Goal: Use online tool/utility: Utilize a website feature to perform a specific function

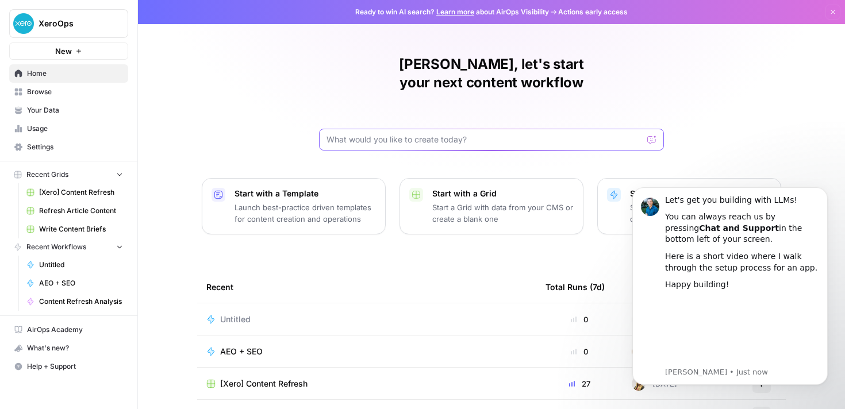
click at [452, 134] on input "text" at bounding box center [484, 139] width 316 height 11
click at [826, 191] on icon "Dismiss notification" at bounding box center [824, 190] width 6 height 6
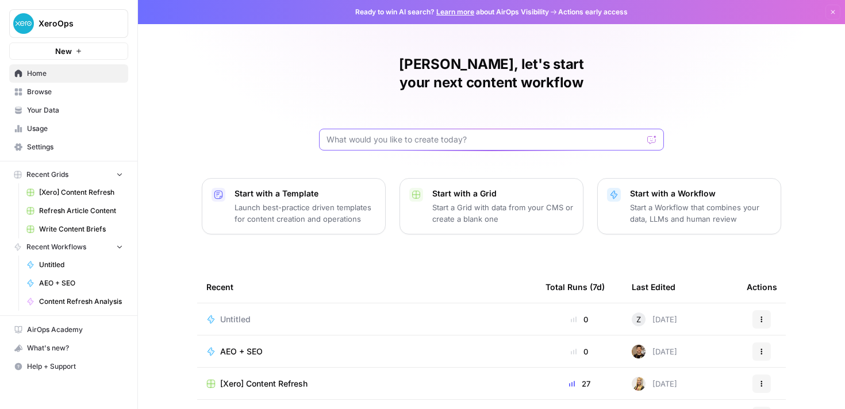
click at [436, 134] on input "text" at bounding box center [484, 139] width 316 height 11
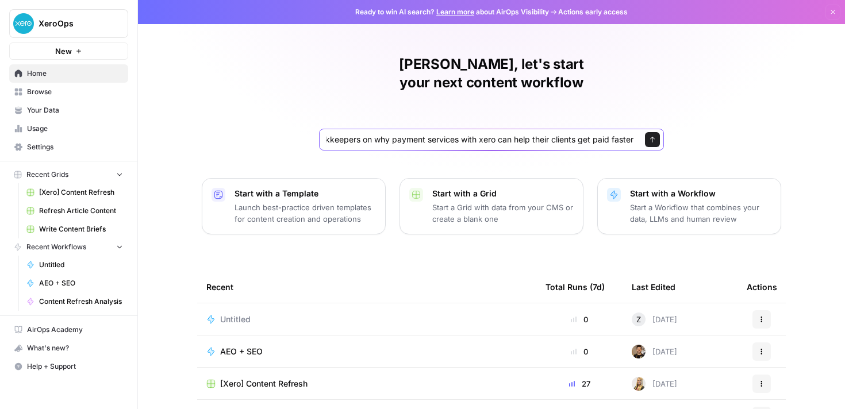
scroll to position [0, 175]
type input "Create a blog article for accountants and bookkeepers on why payment services w…"
click at [652, 137] on icon "submit" at bounding box center [652, 140] width 5 height 6
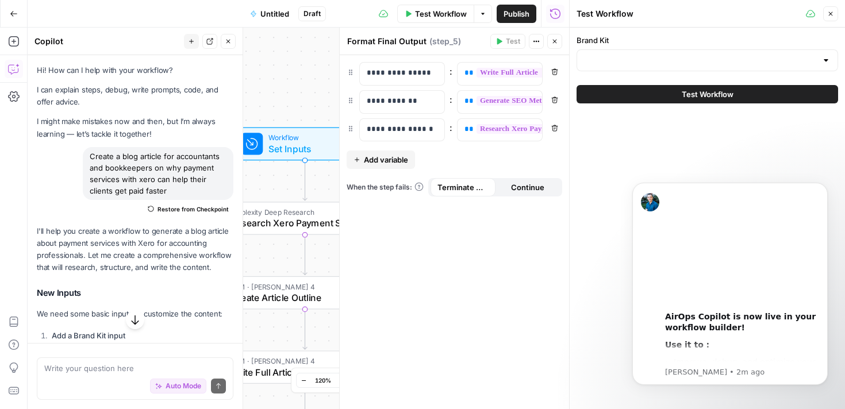
click at [829, 13] on icon "button" at bounding box center [830, 13] width 7 height 7
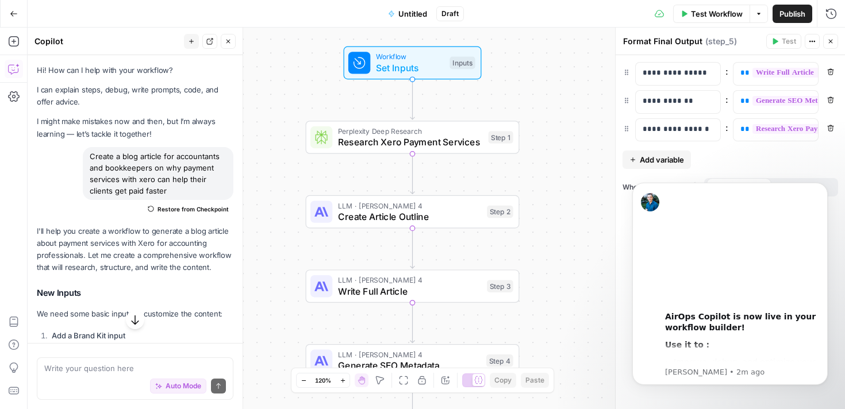
drag, startPoint x: 464, startPoint y: 237, endPoint x: 587, endPoint y: 147, distance: 152.0
click at [587, 147] on div "Workflow Set Inputs Inputs Perplexity Deep Research Research Xero Payment Servi…" at bounding box center [436, 219] width 817 height 382
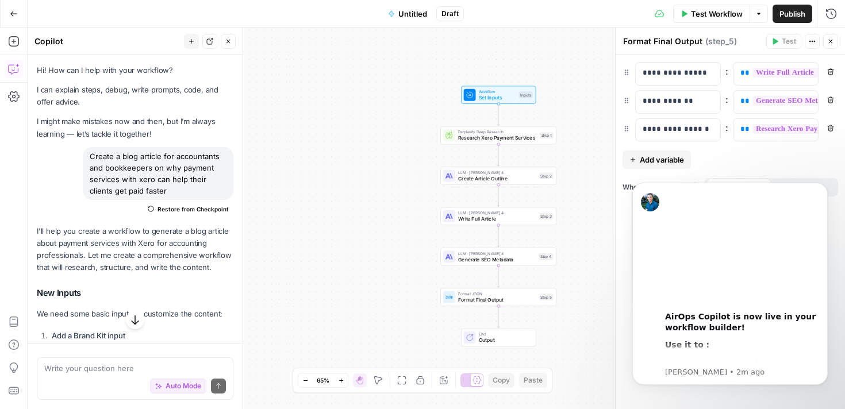
drag, startPoint x: 589, startPoint y: 161, endPoint x: 558, endPoint y: 131, distance: 43.1
click at [558, 130] on div "Workflow Set Inputs Inputs Perplexity Deep Research Research Xero Payment Servi…" at bounding box center [436, 219] width 817 height 382
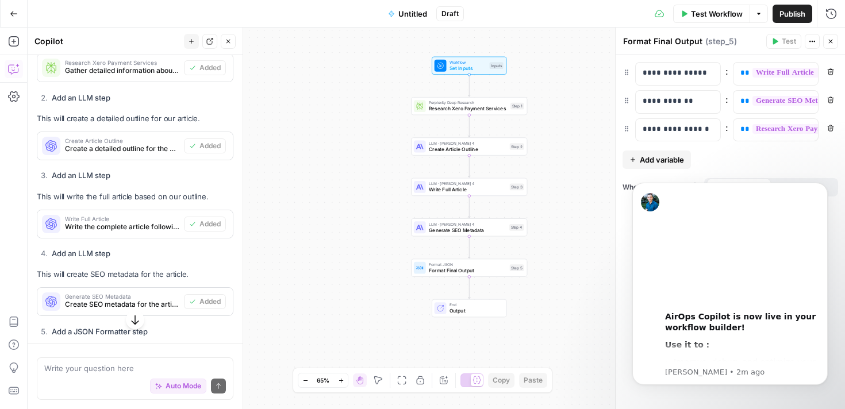
scroll to position [569, 0]
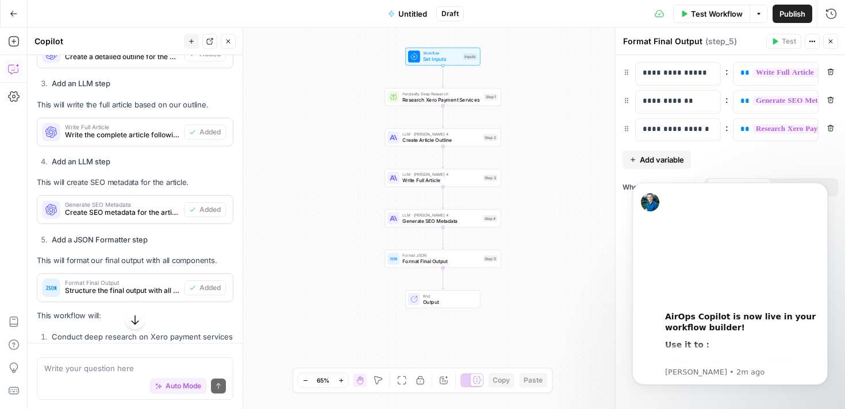
click at [446, 263] on span "Format Final Output" at bounding box center [441, 260] width 78 height 7
click at [830, 43] on icon "button" at bounding box center [830, 41] width 7 height 7
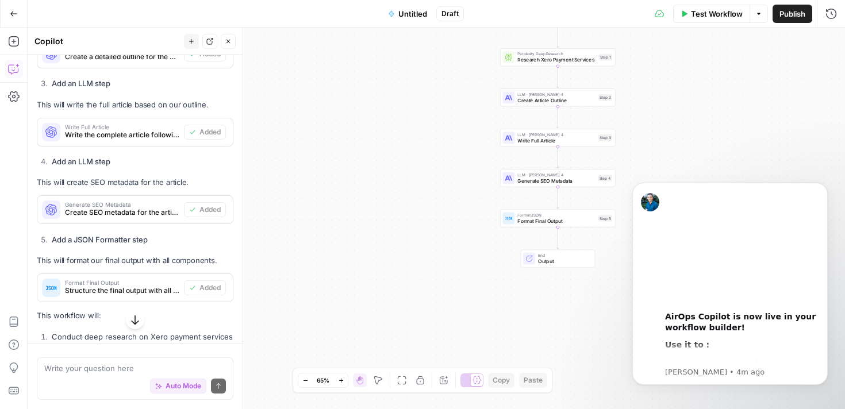
scroll to position [769, 0]
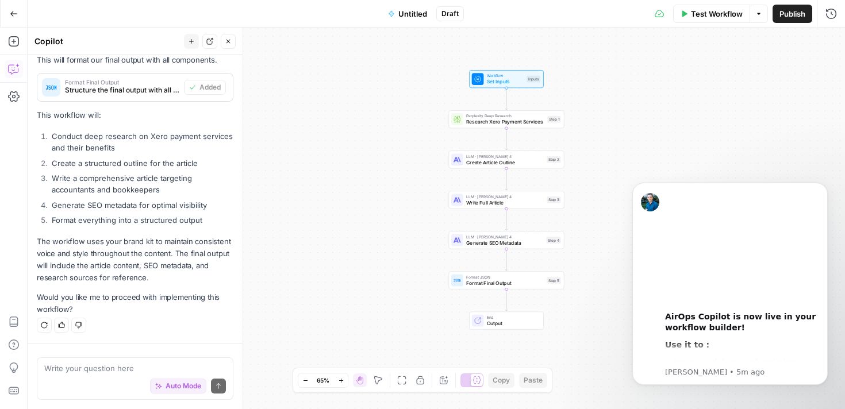
click at [494, 321] on span "Output" at bounding box center [512, 322] width 51 height 7
click at [823, 187] on icon "Dismiss notification" at bounding box center [824, 186] width 4 height 4
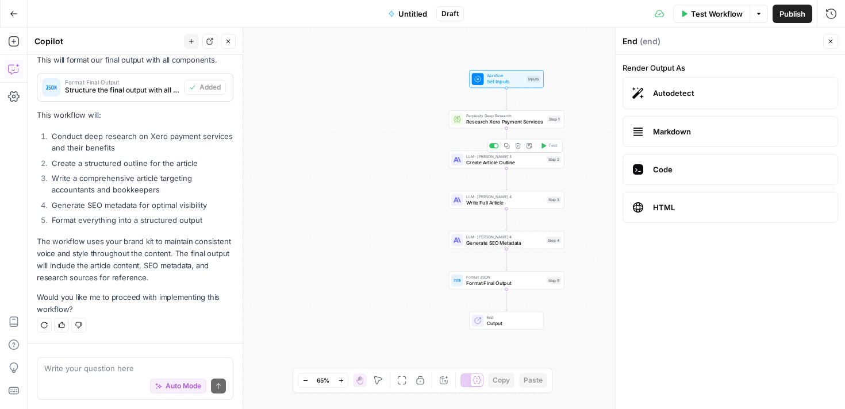
click at [490, 162] on span "Create Article Outline" at bounding box center [505, 162] width 78 height 7
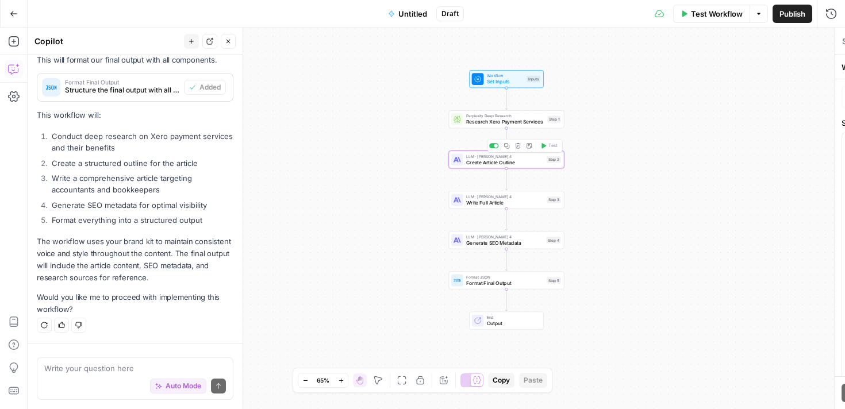
type textarea "Create Article Outline"
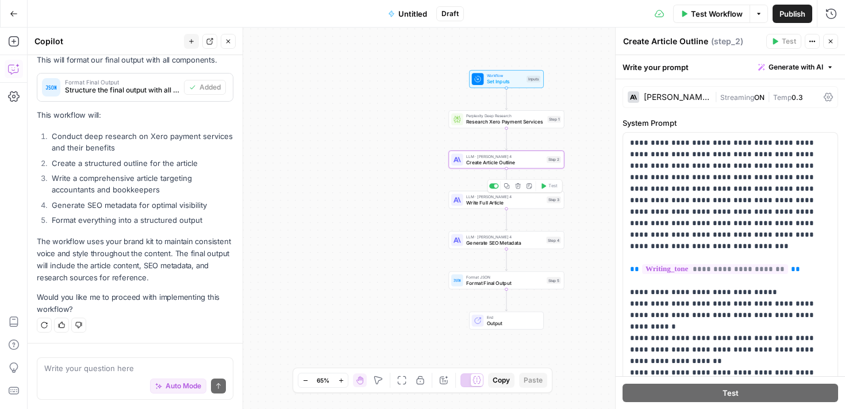
click at [486, 198] on span "LLM · [PERSON_NAME] 4" at bounding box center [505, 197] width 78 height 6
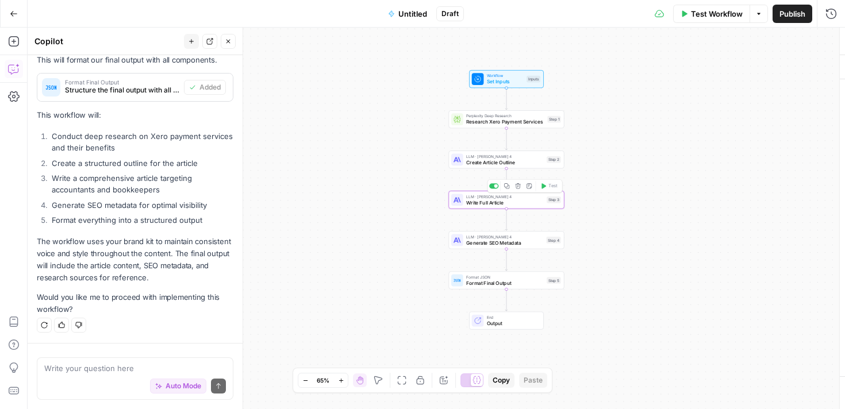
type textarea "Write Full Article"
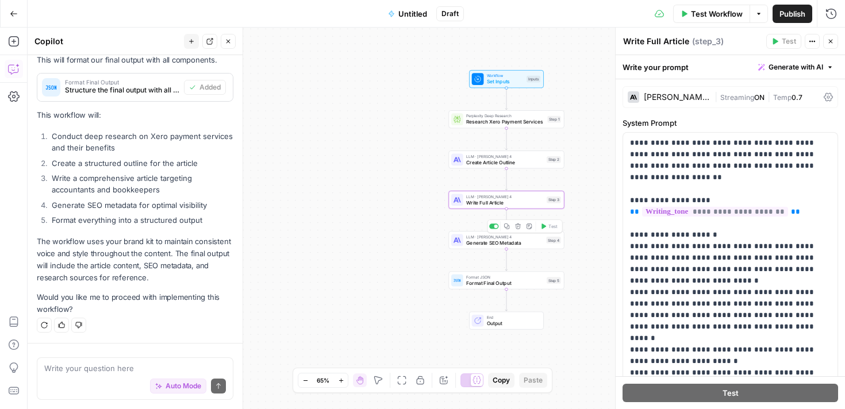
click at [479, 248] on div "LLM · [PERSON_NAME] 4 Generate SEO Metadata Step 4 Copy step Delete step Add No…" at bounding box center [505, 240] width 115 height 18
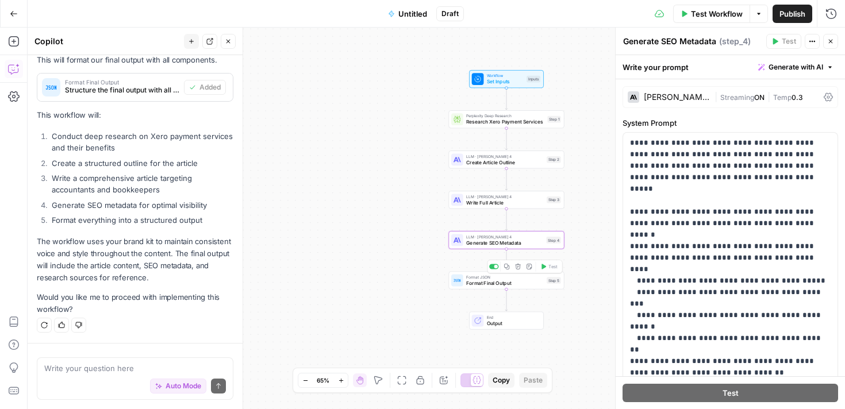
click at [479, 280] on span "Format Final Output" at bounding box center [505, 282] width 78 height 7
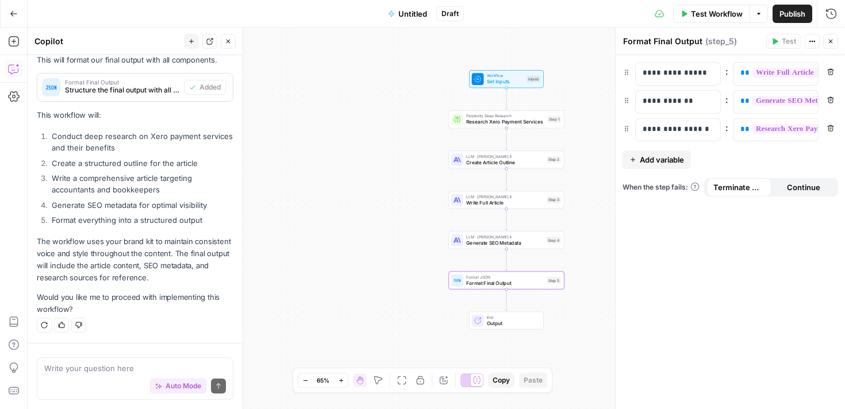
click at [504, 318] on span "End" at bounding box center [512, 317] width 51 height 6
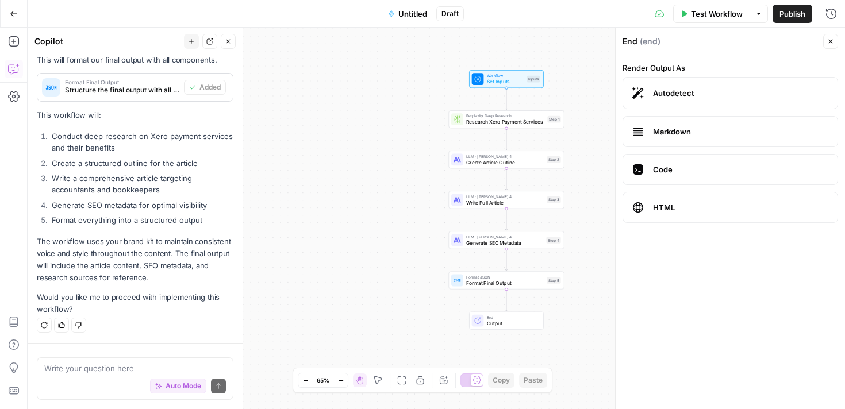
click at [483, 288] on div "Format JSON Format Final Output Step 5 Copy step Delete step Add Note Test" at bounding box center [505, 280] width 115 height 18
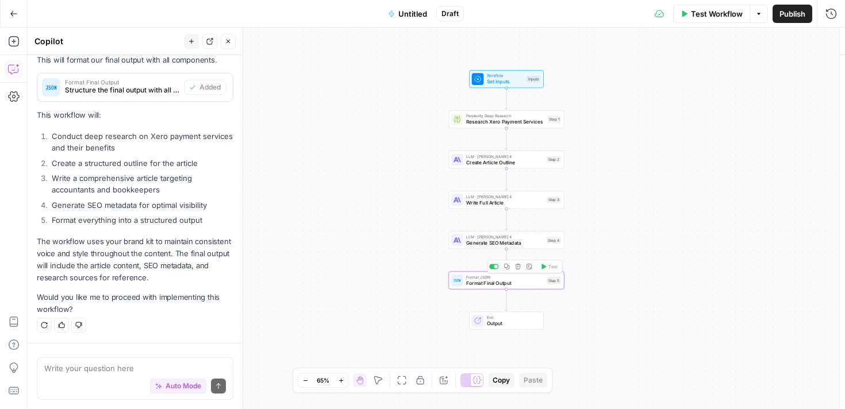
type textarea "Format Final Output"
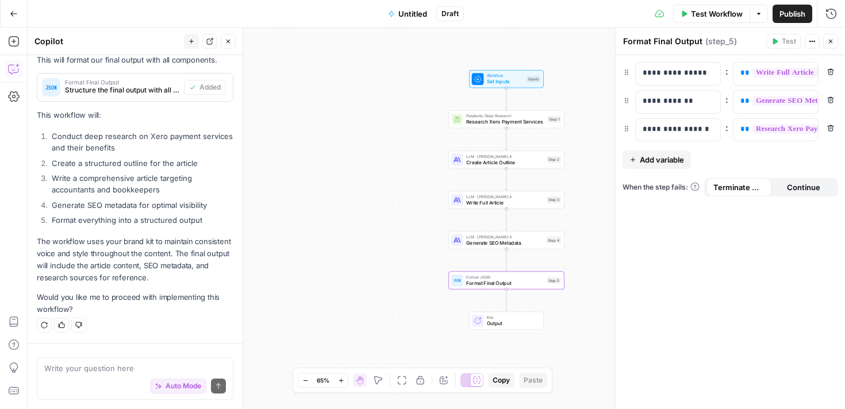
click at [794, 190] on span "Continue" at bounding box center [803, 187] width 33 height 11
click at [827, 45] on button "Close" at bounding box center [830, 41] width 15 height 15
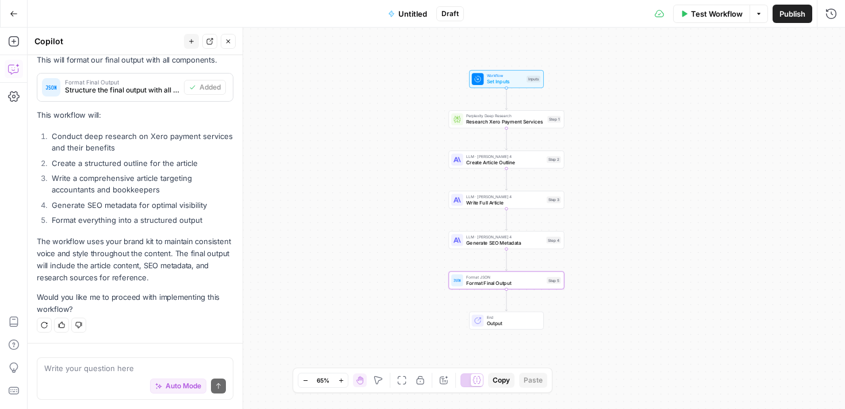
click at [685, 16] on icon "button" at bounding box center [683, 13] width 7 height 7
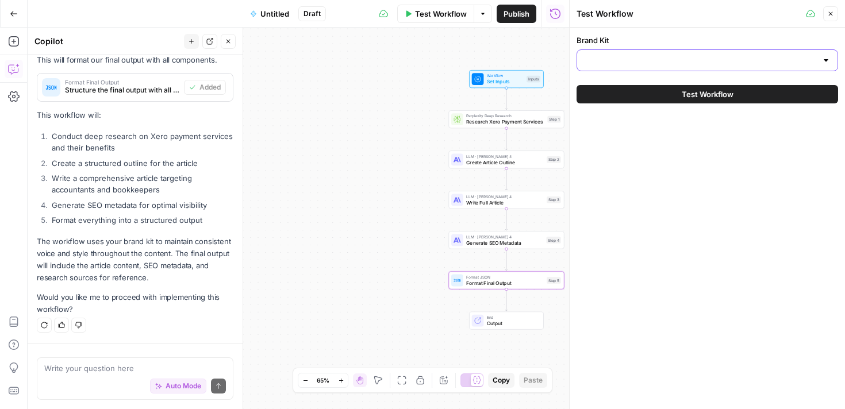
click at [675, 59] on input "Brand Kit" at bounding box center [700, 60] width 233 height 11
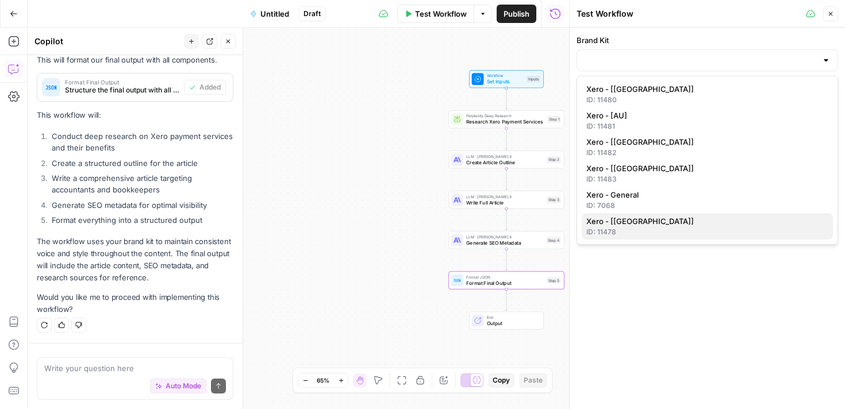
click at [646, 228] on div "ID: 11478" at bounding box center [707, 232] width 242 height 10
type input "Xero - [[GEOGRAPHIC_DATA]]"
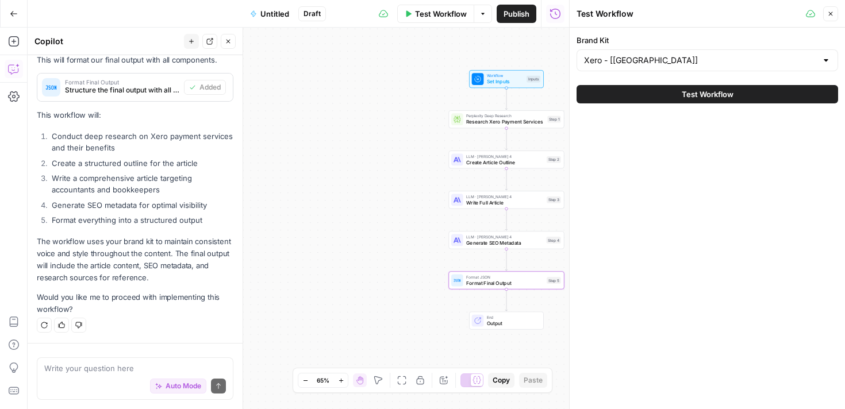
click at [712, 98] on span "Test Workflow" at bounding box center [707, 93] width 52 height 11
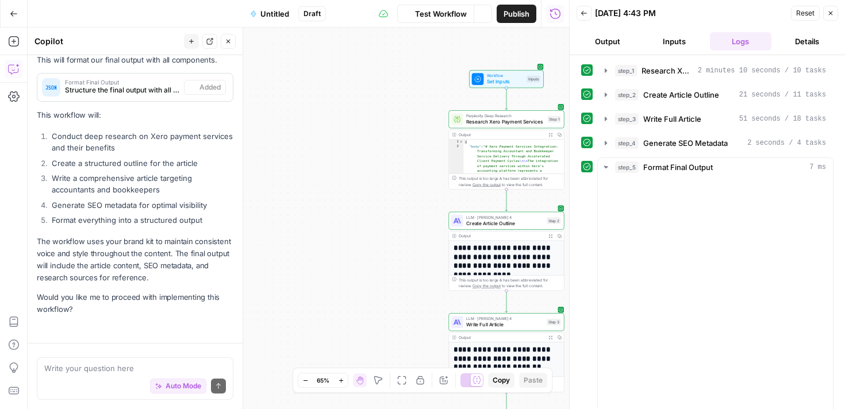
scroll to position [769, 0]
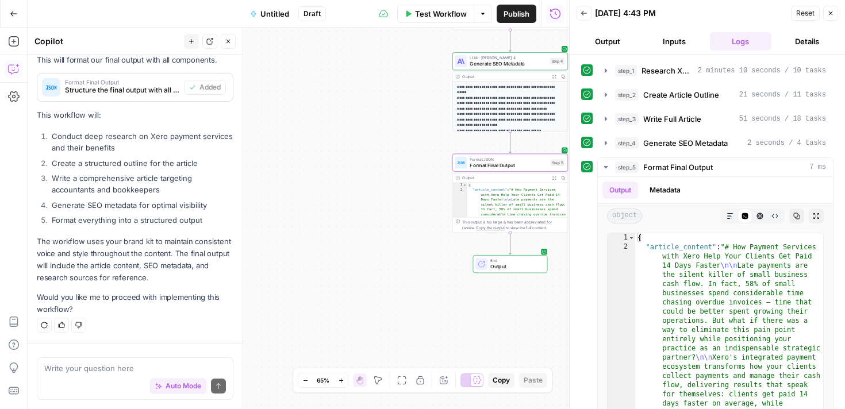
click at [518, 263] on span "Output" at bounding box center [515, 266] width 51 height 7
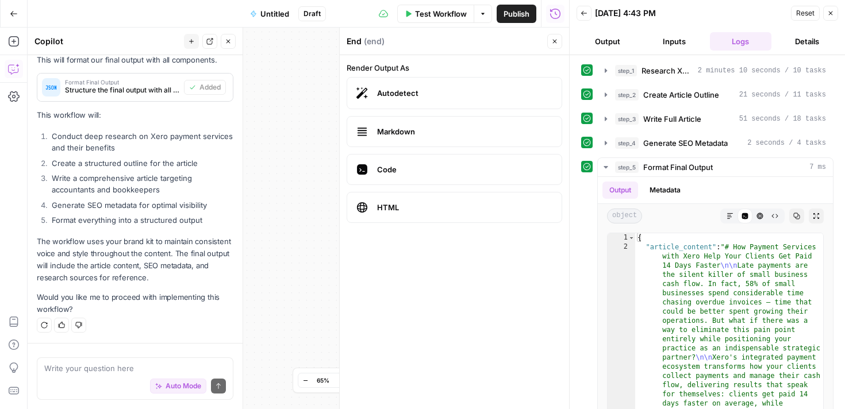
click at [313, 188] on div "Workflow Set Inputs Inputs Perplexity Deep Research Research Xero Payment Servi…" at bounding box center [298, 219] width 541 height 382
click at [833, 14] on icon "button" at bounding box center [830, 13] width 7 height 7
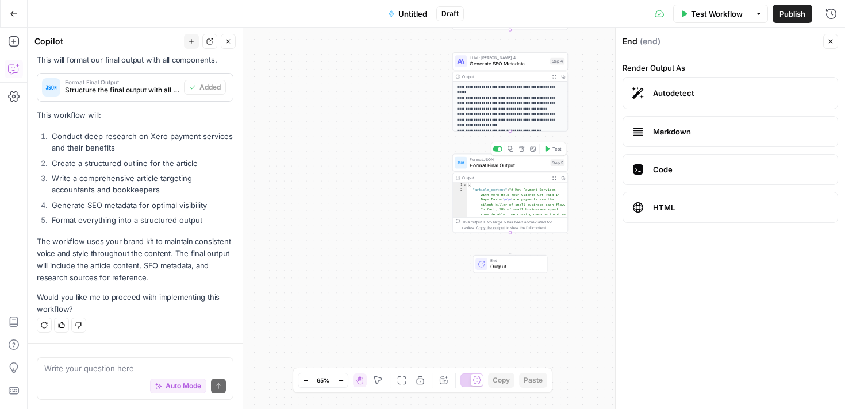
click at [516, 169] on div "Format JSON Format Final Output Step 5 Copy step Delete step Add Note Test" at bounding box center [509, 163] width 115 height 18
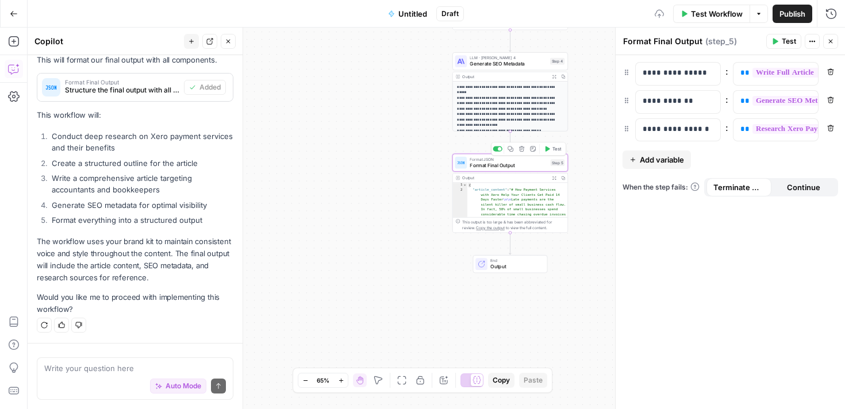
type textarea "**********"
click at [518, 88] on p "**********" at bounding box center [510, 106] width 106 height 44
click at [505, 264] on span "Output" at bounding box center [515, 266] width 51 height 7
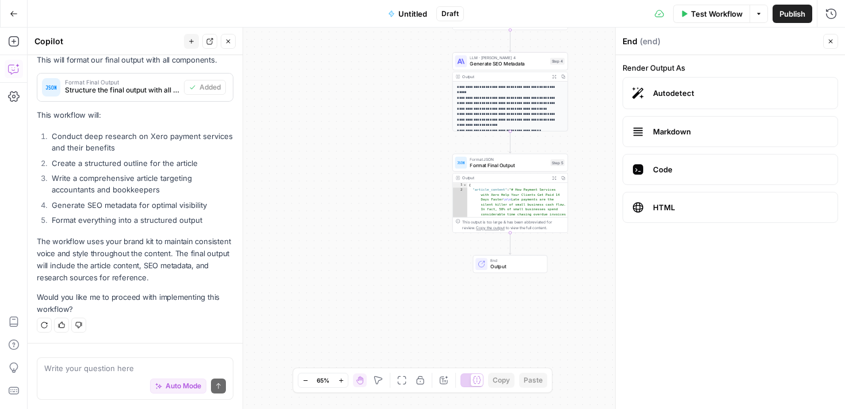
click at [699, 213] on label "HTML" at bounding box center [729, 207] width 215 height 31
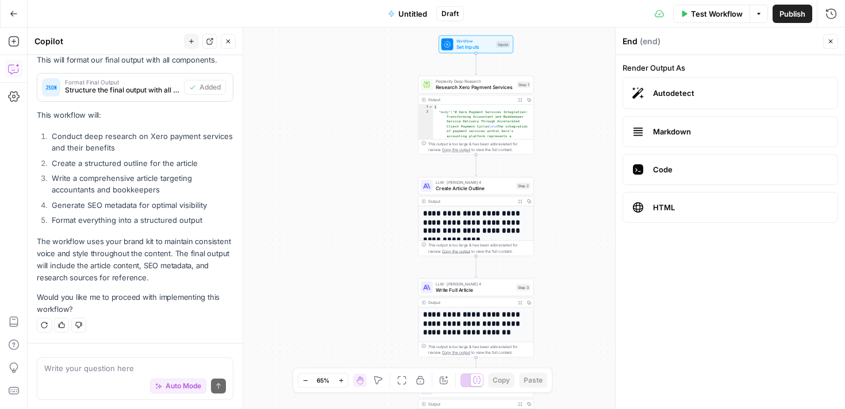
click at [491, 228] on h1 "**********" at bounding box center [476, 226] width 106 height 35
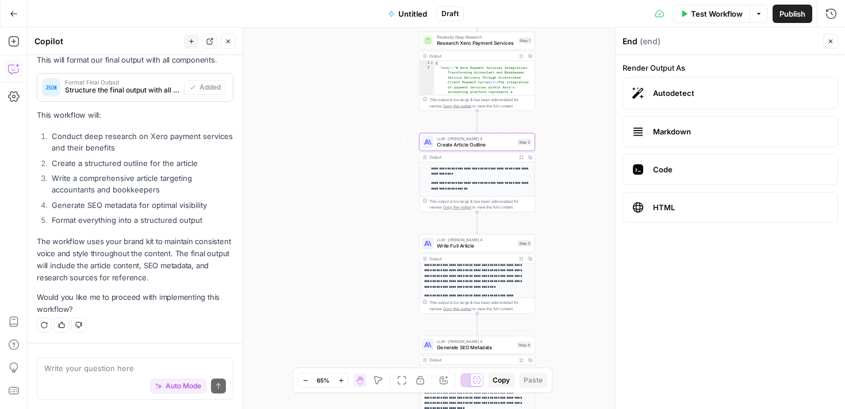
scroll to position [153, 0]
